Goal: Check status

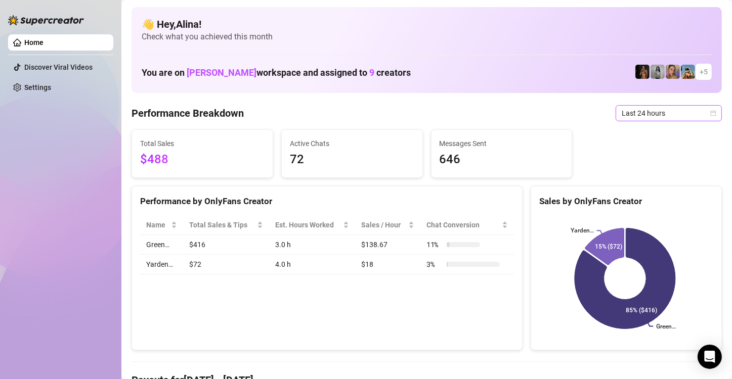
click at [643, 115] on span "Last 24 hours" at bounding box center [668, 113] width 94 height 15
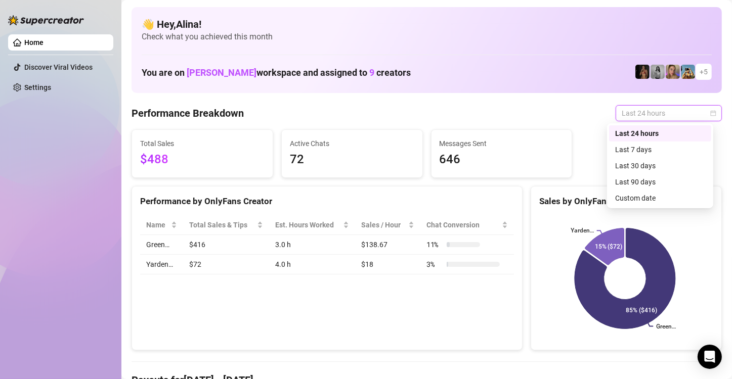
click at [656, 132] on div "Last 24 hours" at bounding box center [660, 133] width 90 height 11
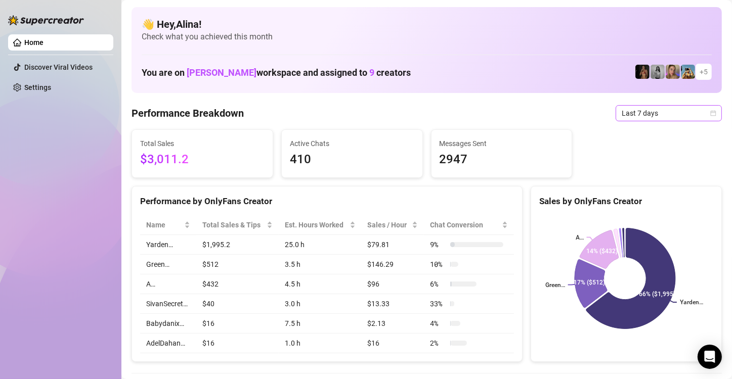
click at [459, 113] on span "Last 7 days" at bounding box center [668, 113] width 94 height 15
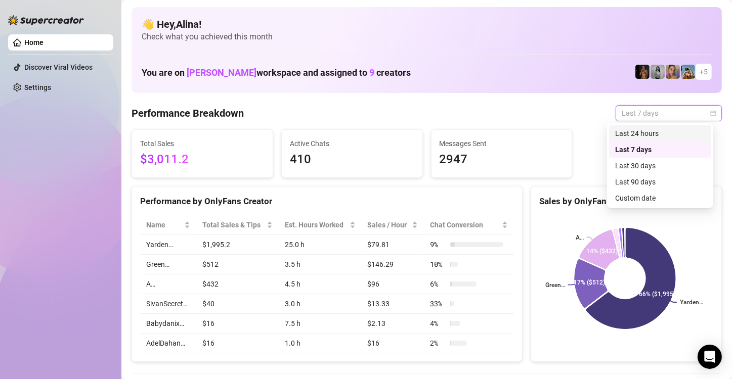
click at [459, 127] on div "Last 24 hours" at bounding box center [660, 133] width 102 height 16
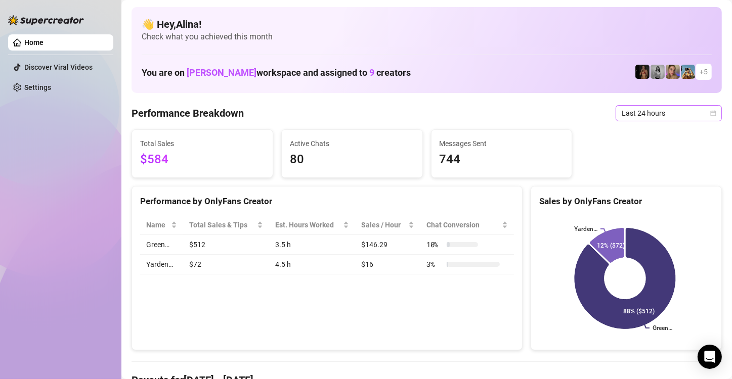
click at [459, 115] on span "Last 24 hours" at bounding box center [668, 113] width 94 height 15
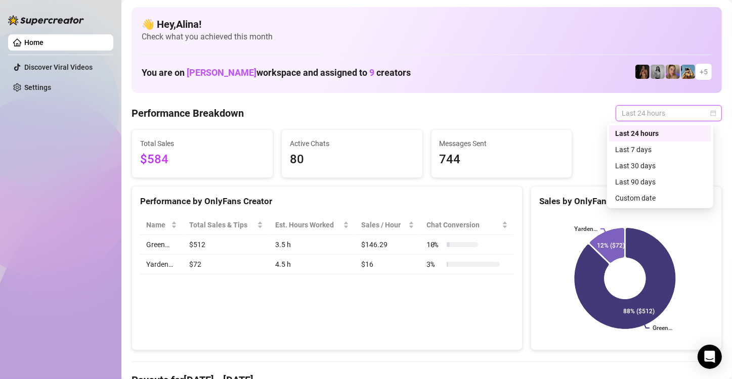
click at [459, 130] on div "Last 24 hours" at bounding box center [660, 133] width 90 height 11
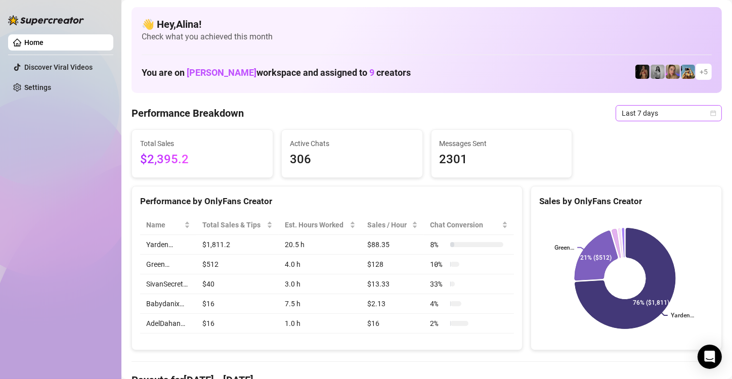
click at [663, 112] on span "Last 7 days" at bounding box center [668, 113] width 94 height 15
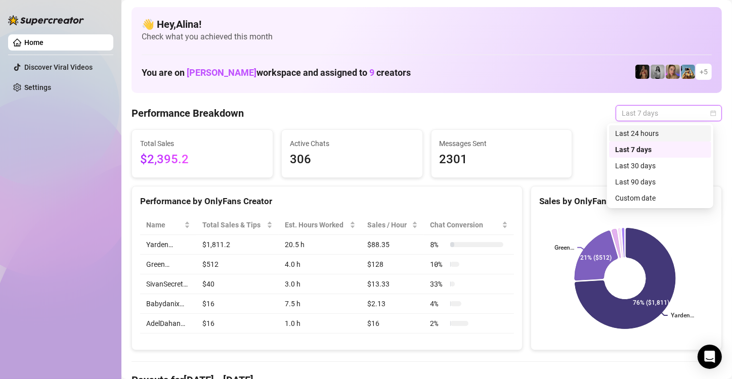
click at [655, 131] on div "Last 24 hours" at bounding box center [660, 133] width 90 height 11
